Goal: Information Seeking & Learning: Learn about a topic

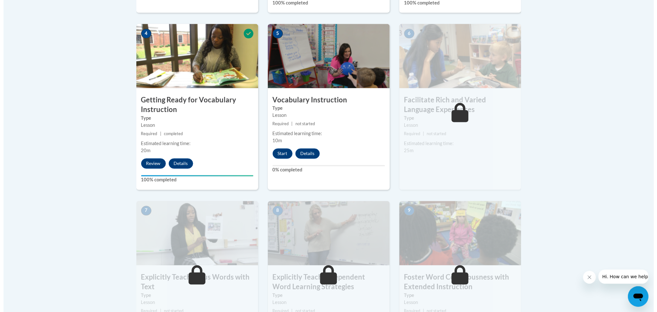
scroll to position [385, 0]
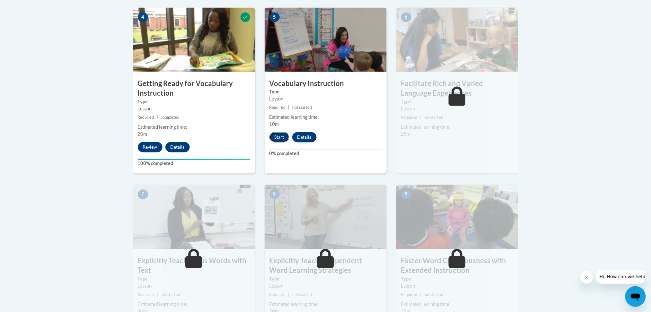
click at [275, 135] on button "Start" at bounding box center [279, 137] width 20 height 10
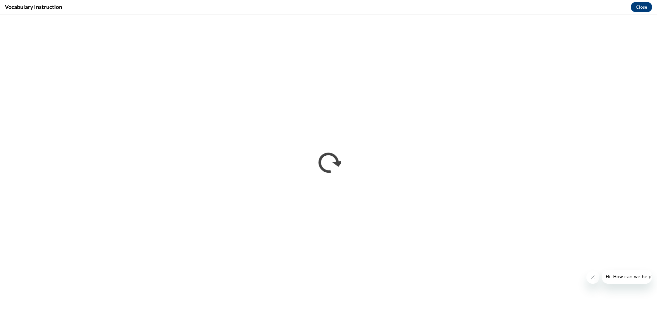
scroll to position [0, 0]
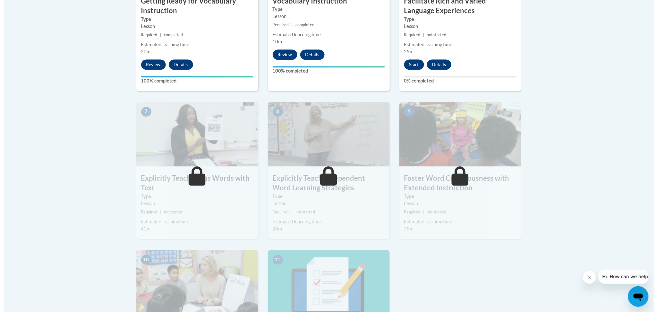
scroll to position [428, 0]
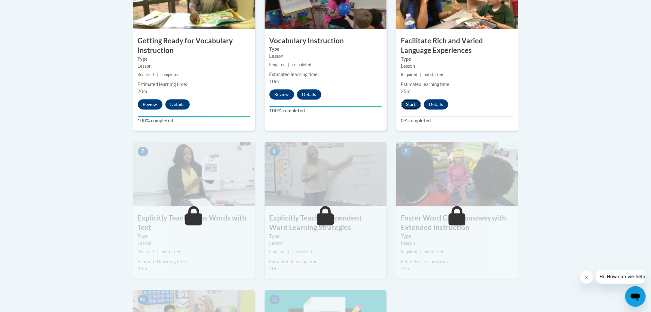
click at [411, 105] on button "Start" at bounding box center [411, 105] width 20 height 10
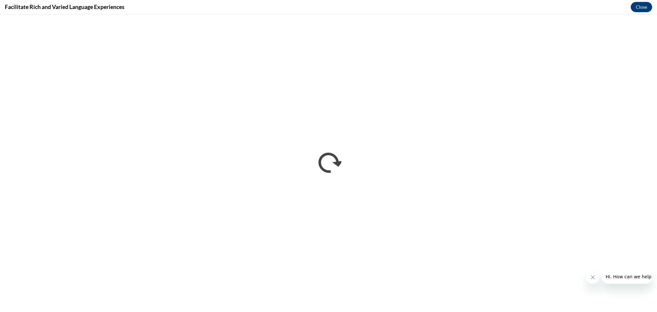
scroll to position [0, 0]
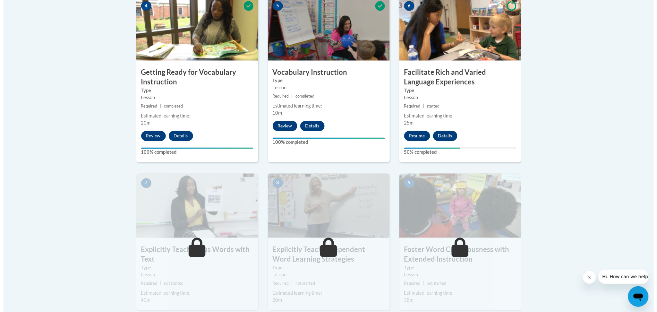
scroll to position [385, 0]
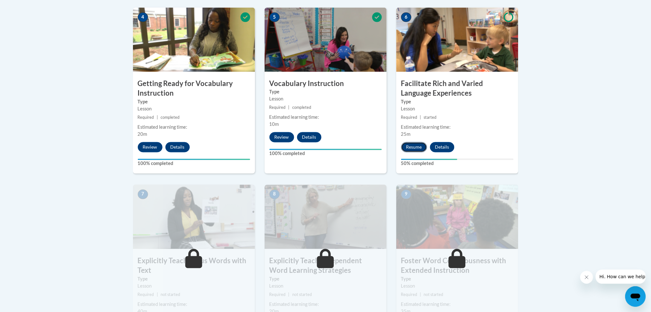
click at [420, 148] on button "Resume" at bounding box center [414, 147] width 26 height 10
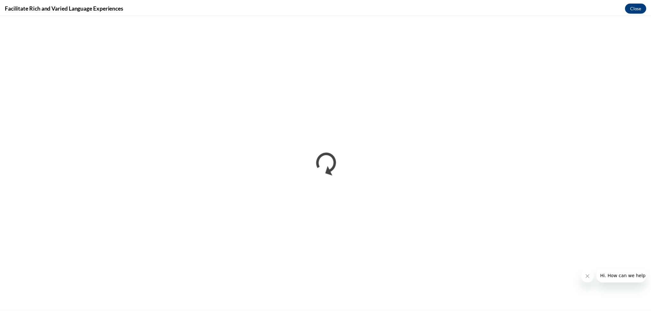
scroll to position [0, 0]
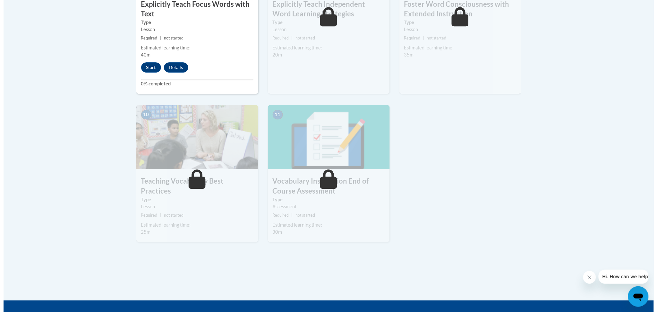
scroll to position [556, 0]
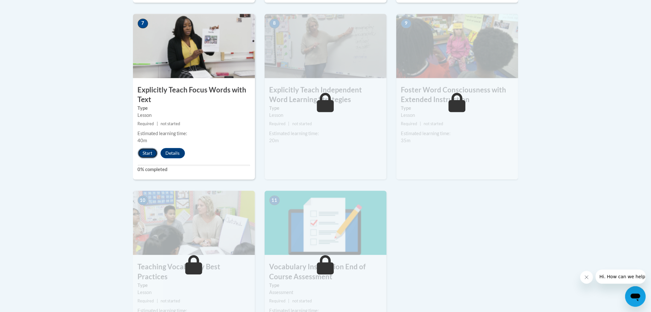
click at [147, 155] on button "Start" at bounding box center [148, 153] width 20 height 10
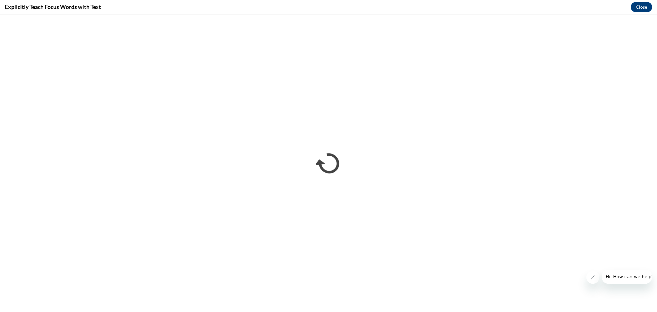
scroll to position [0, 0]
